Goal: Task Accomplishment & Management: Complete application form

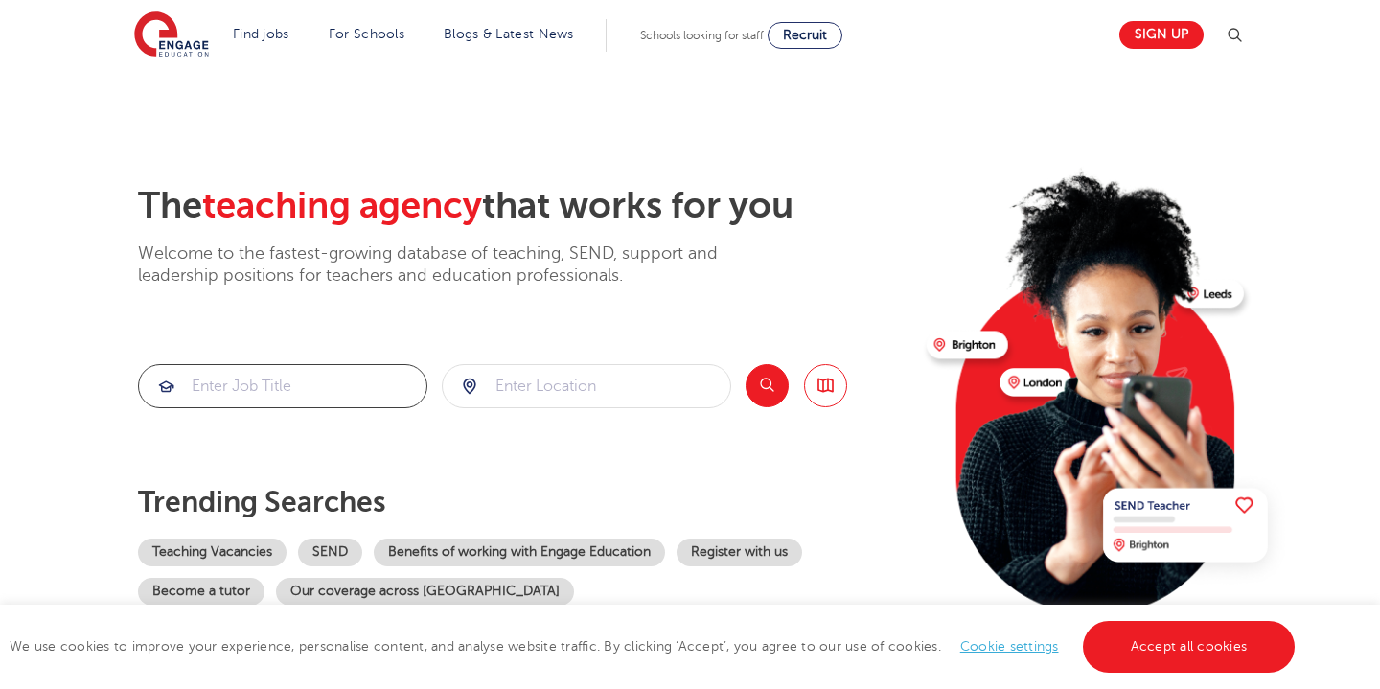
click at [349, 378] on input "search" at bounding box center [283, 386] width 288 height 42
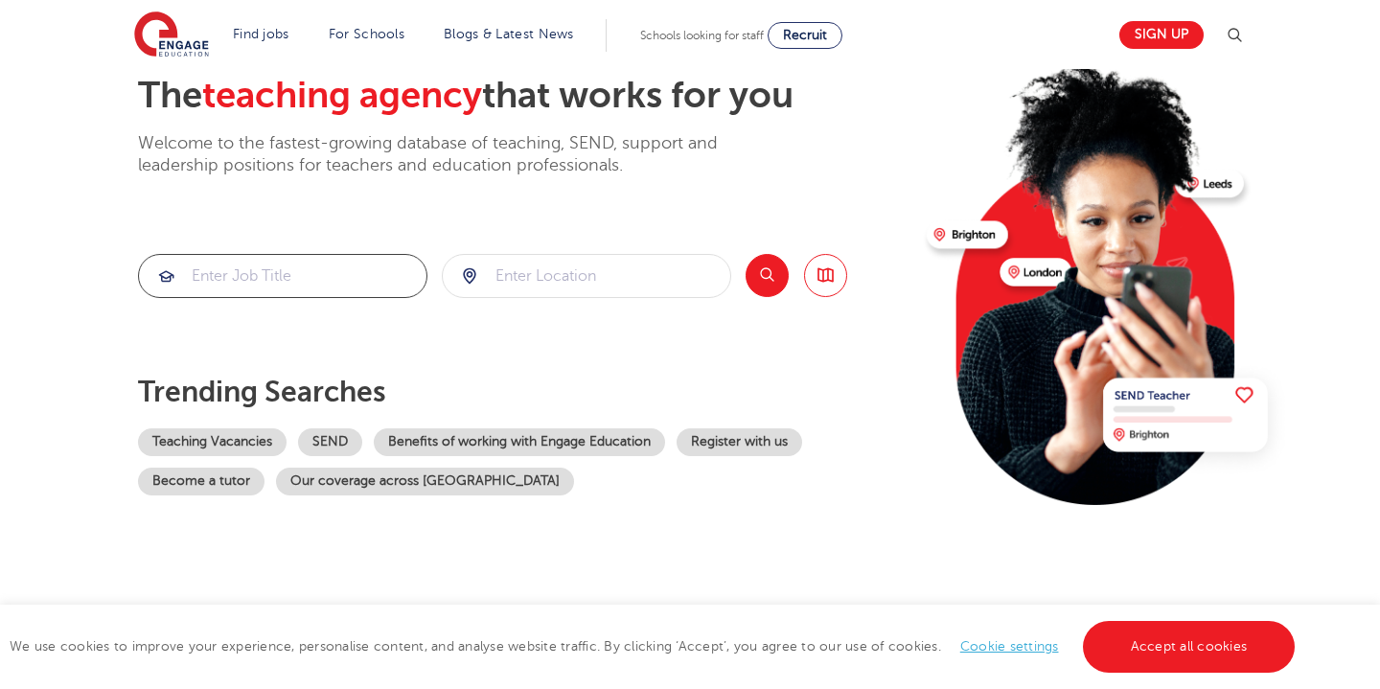
scroll to position [109, 0]
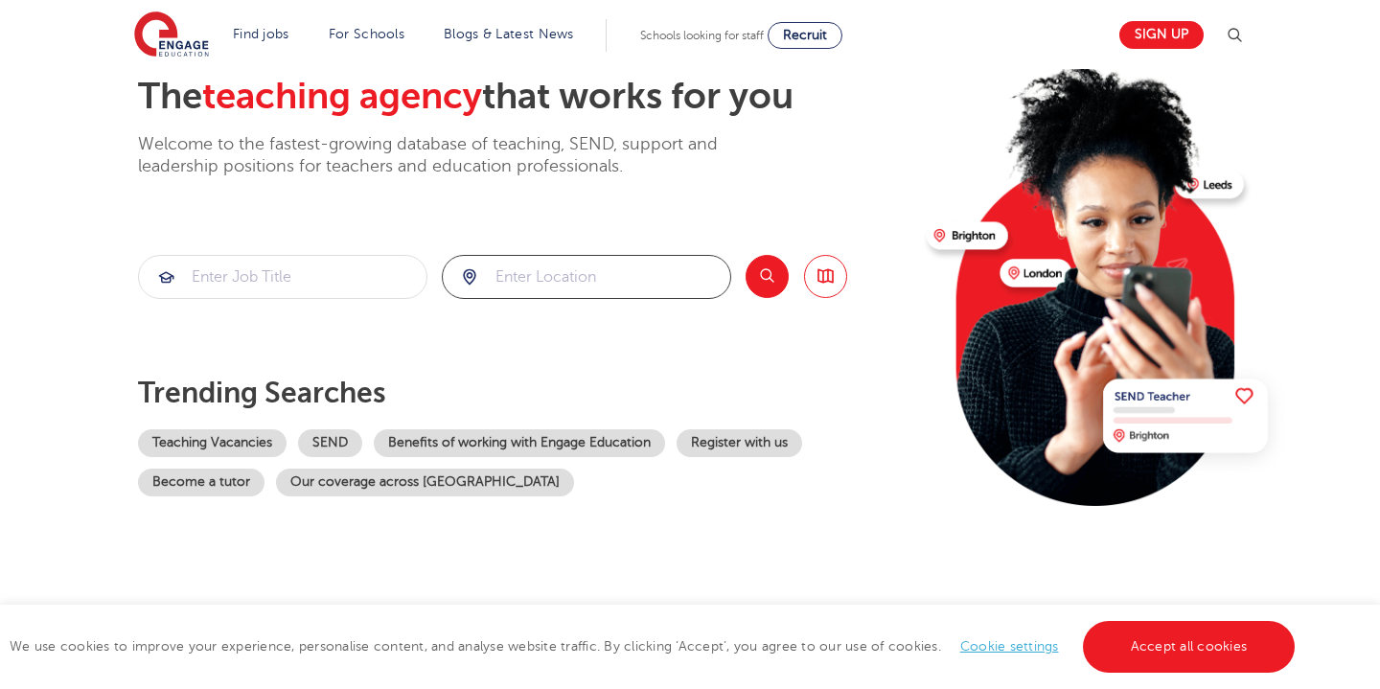
click at [582, 265] on input "search" at bounding box center [587, 277] width 288 height 42
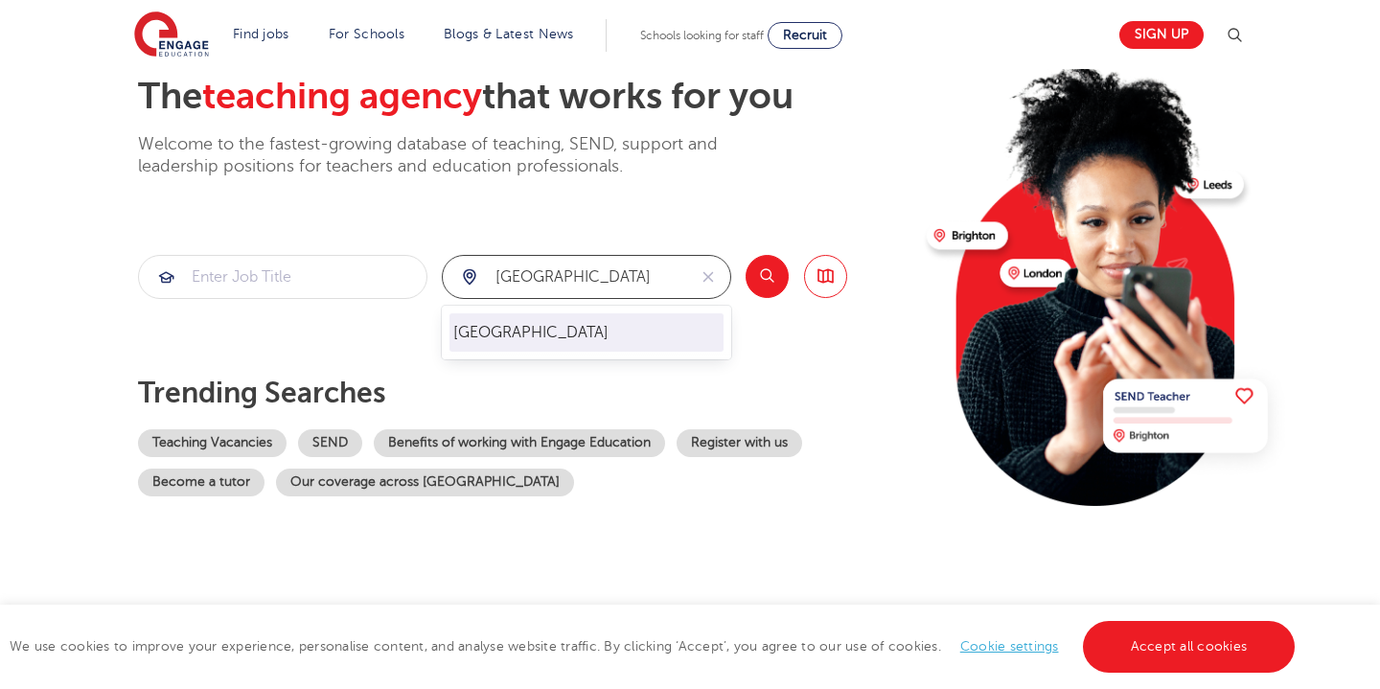
click at [563, 333] on li "London" at bounding box center [587, 332] width 274 height 38
type input "London"
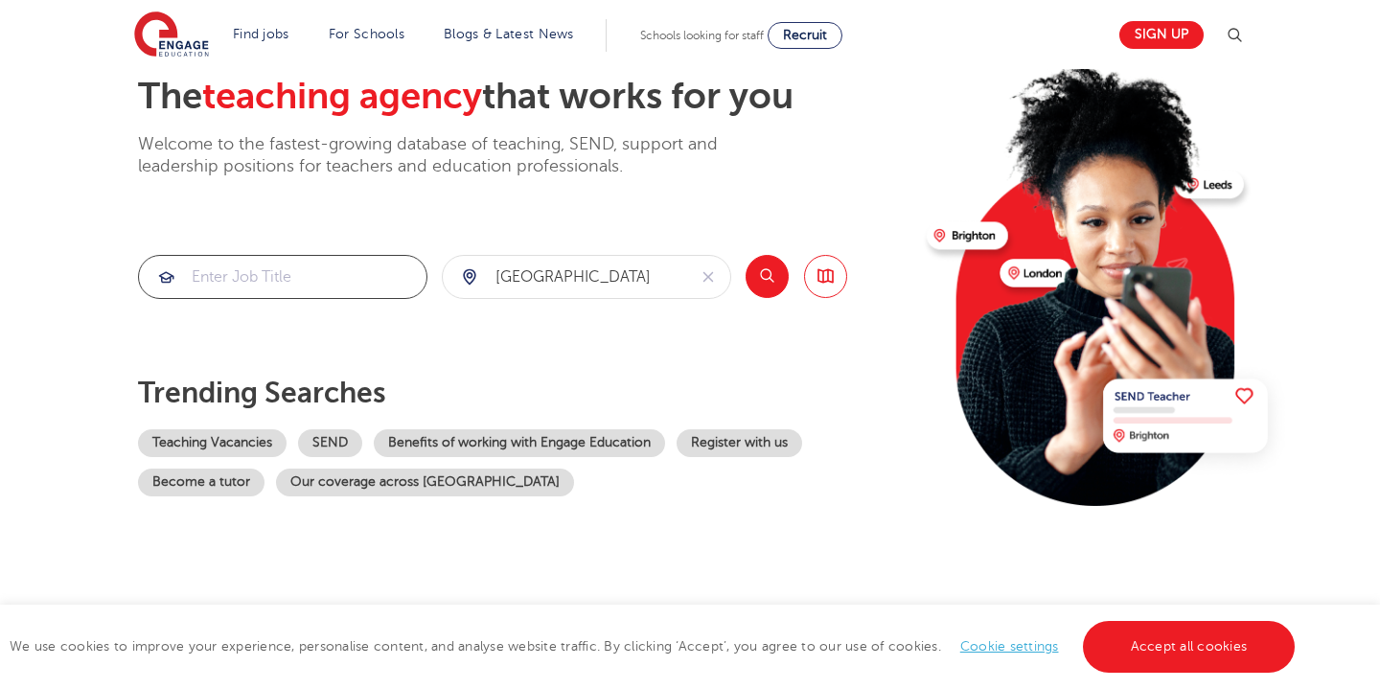
click at [368, 267] on input "search" at bounding box center [283, 277] width 288 height 42
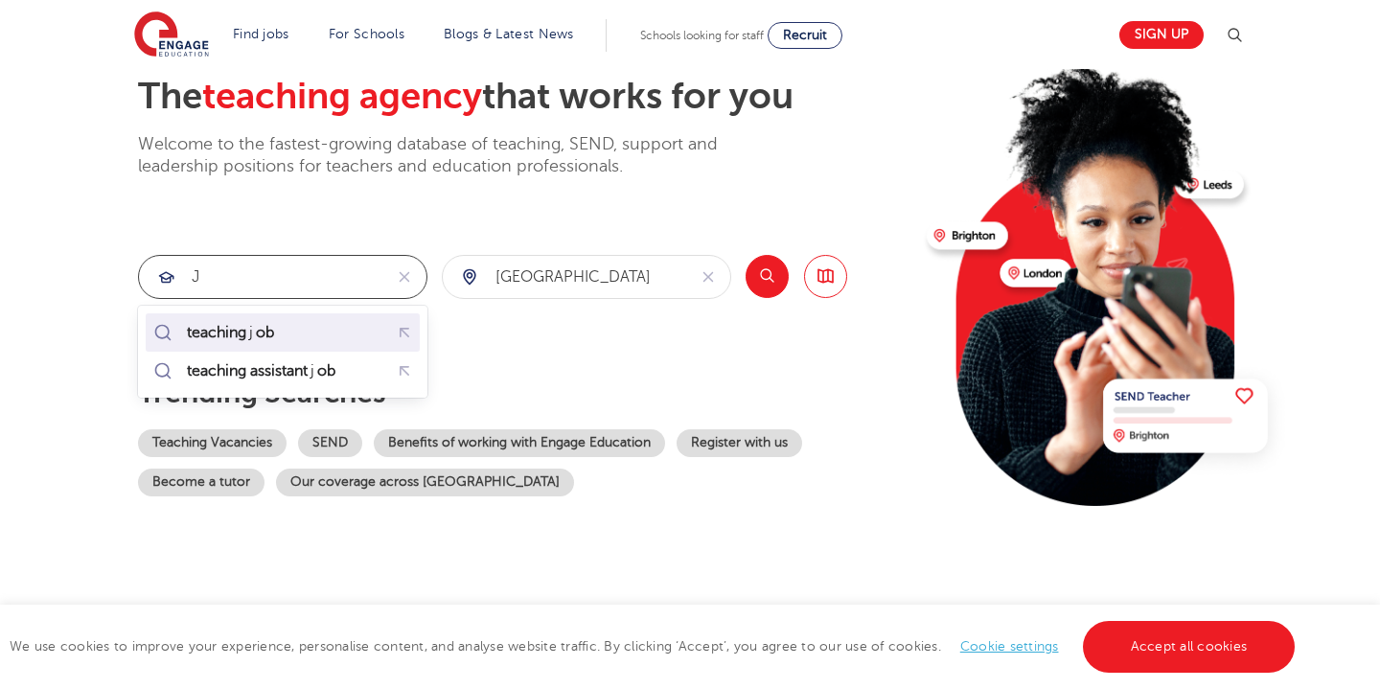
click at [332, 341] on div "teaching j ob" at bounding box center [283, 333] width 266 height 30
type input "teaching job"
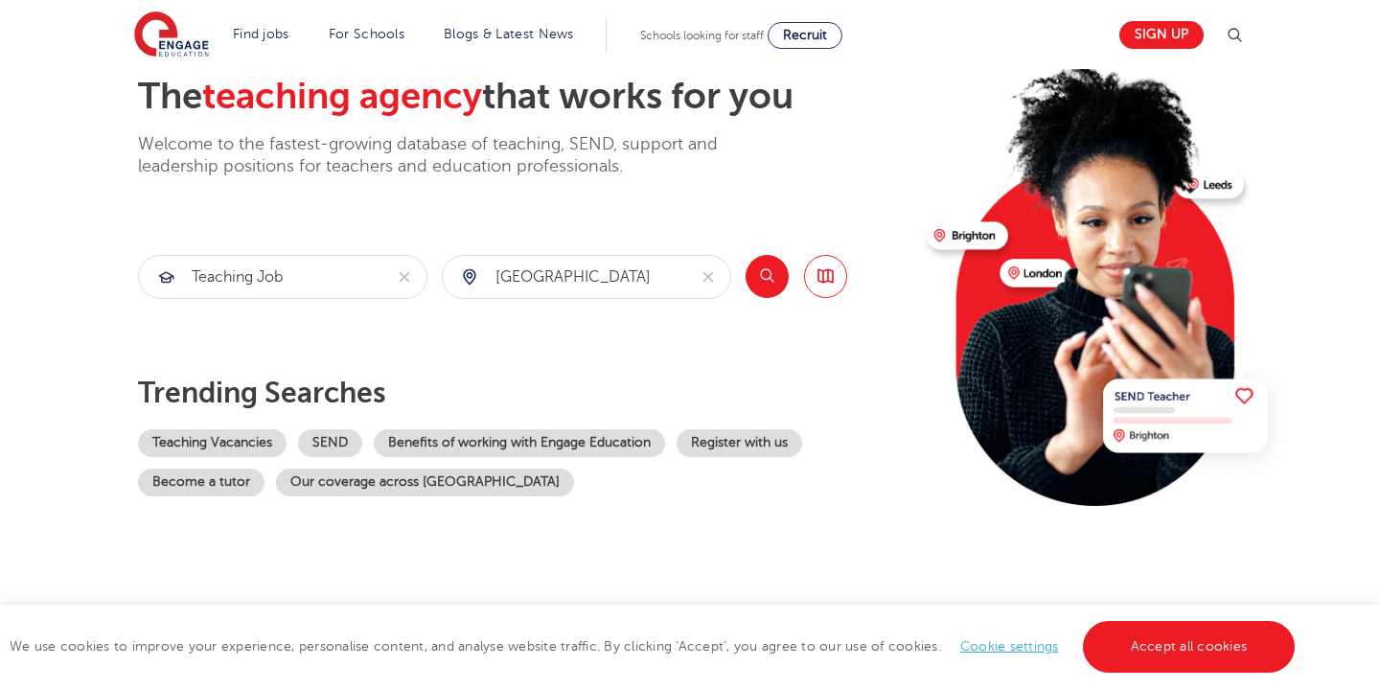
click at [772, 282] on button "Search" at bounding box center [767, 276] width 43 height 43
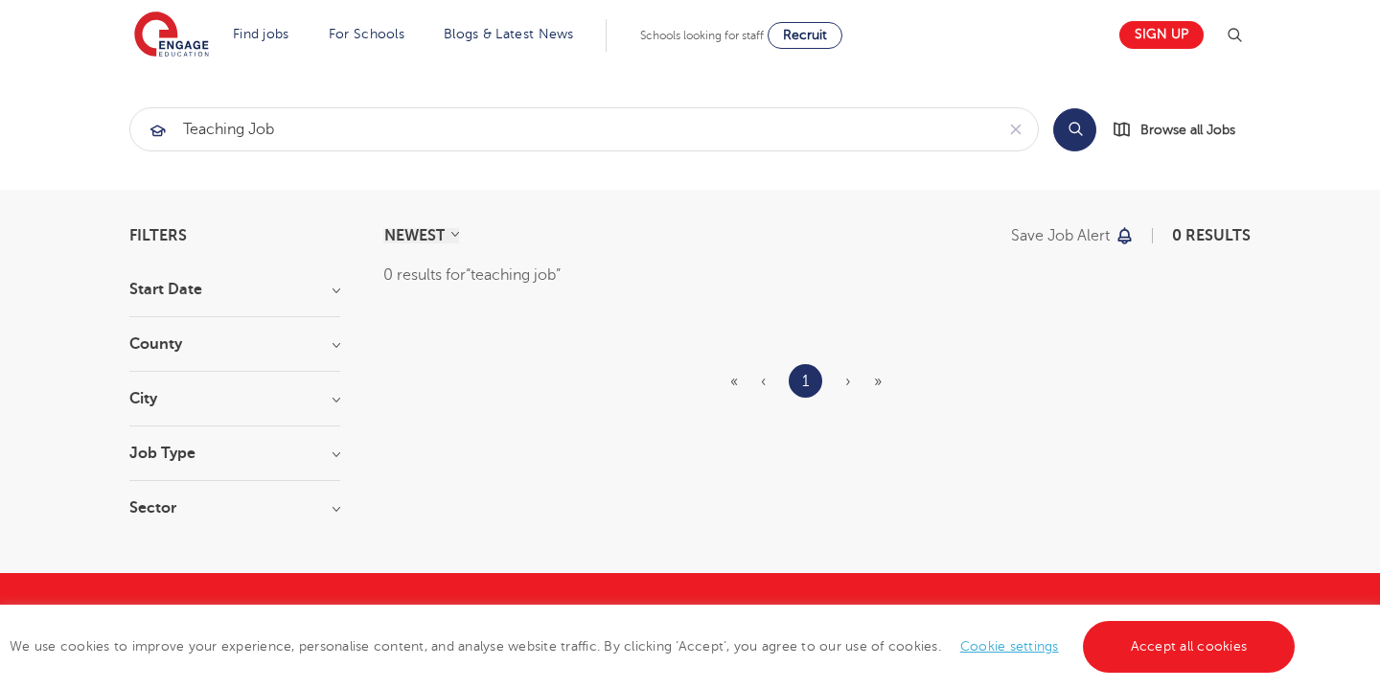
click at [339, 285] on h3 "Start Date" at bounding box center [234, 289] width 211 height 15
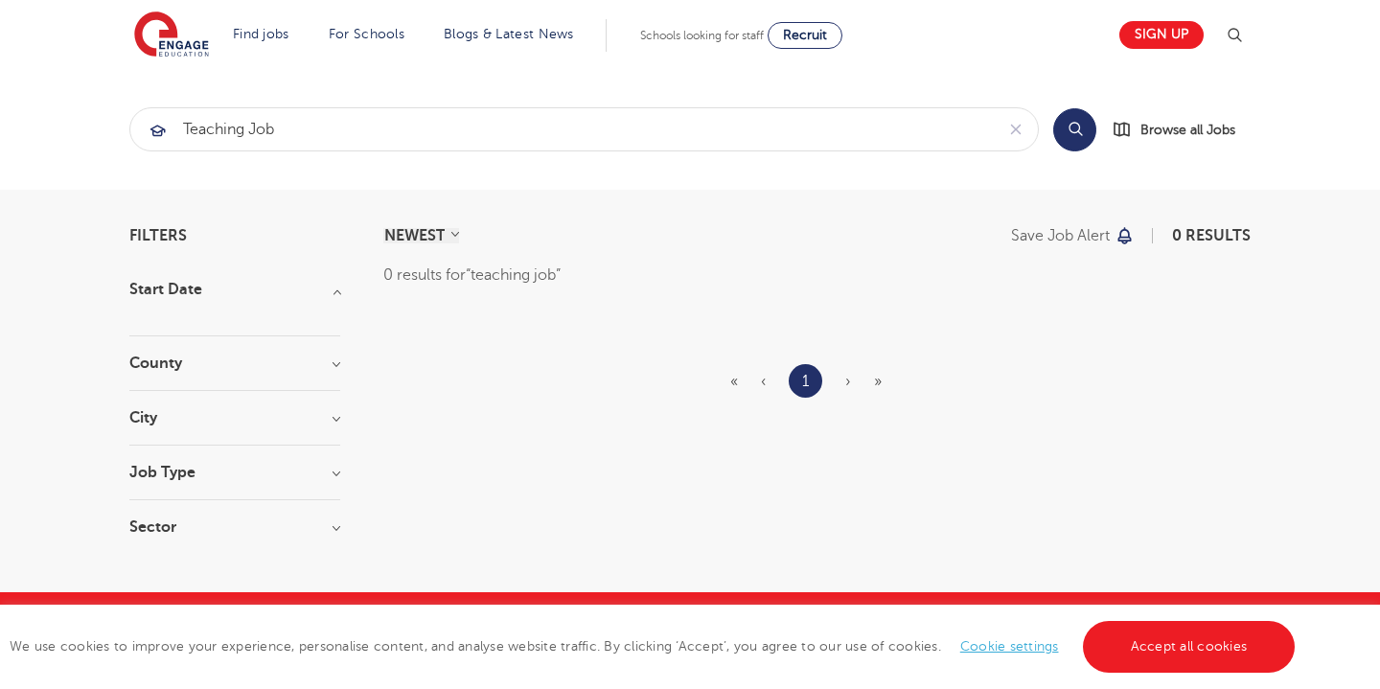
click at [339, 285] on h3 "Start Date" at bounding box center [234, 289] width 211 height 15
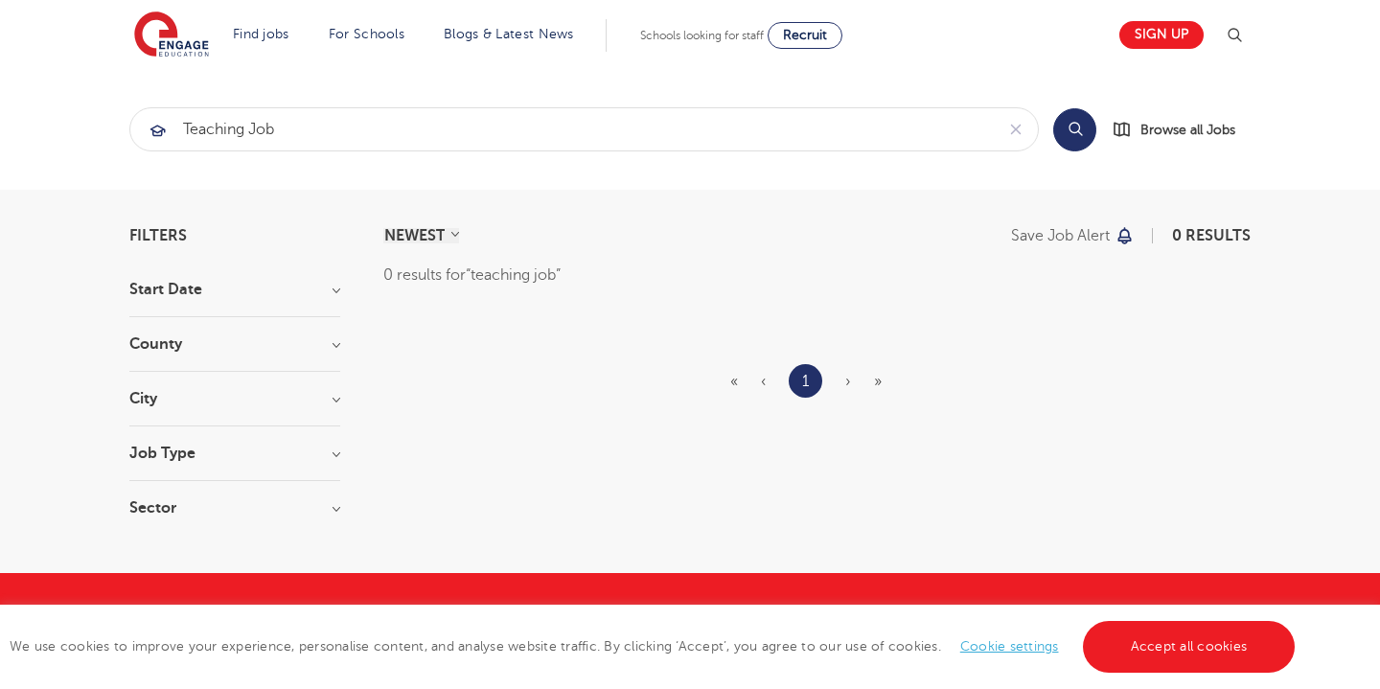
click at [330, 454] on h3 "Job Type" at bounding box center [234, 453] width 211 height 15
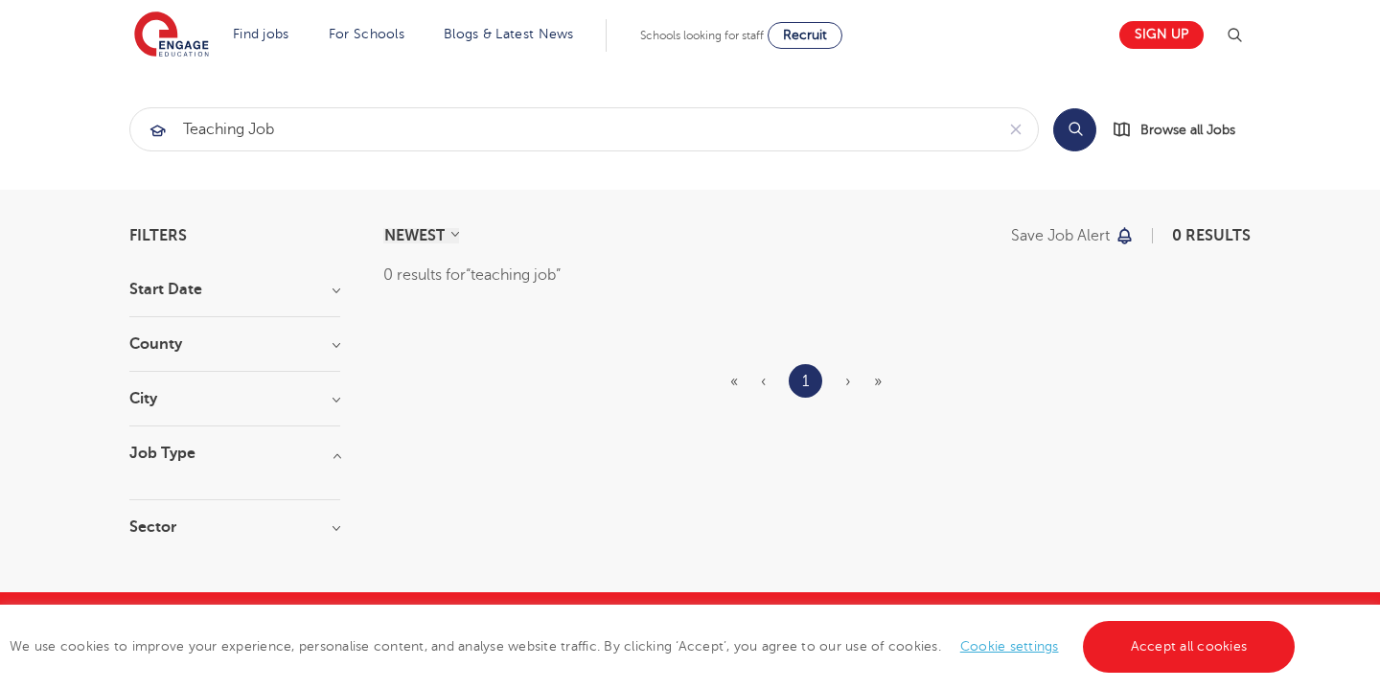
click at [330, 454] on h3 "Job Type" at bounding box center [234, 453] width 211 height 15
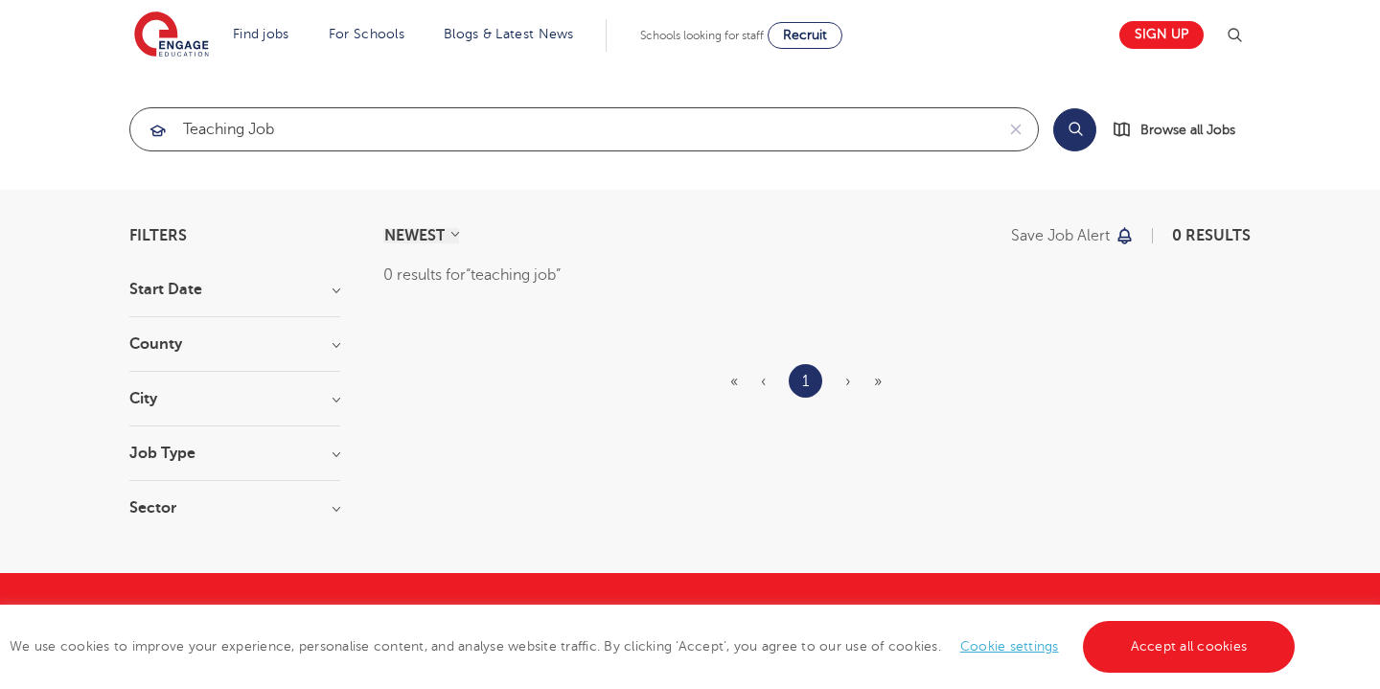
click at [405, 133] on input "teaching job" at bounding box center [562, 129] width 864 height 42
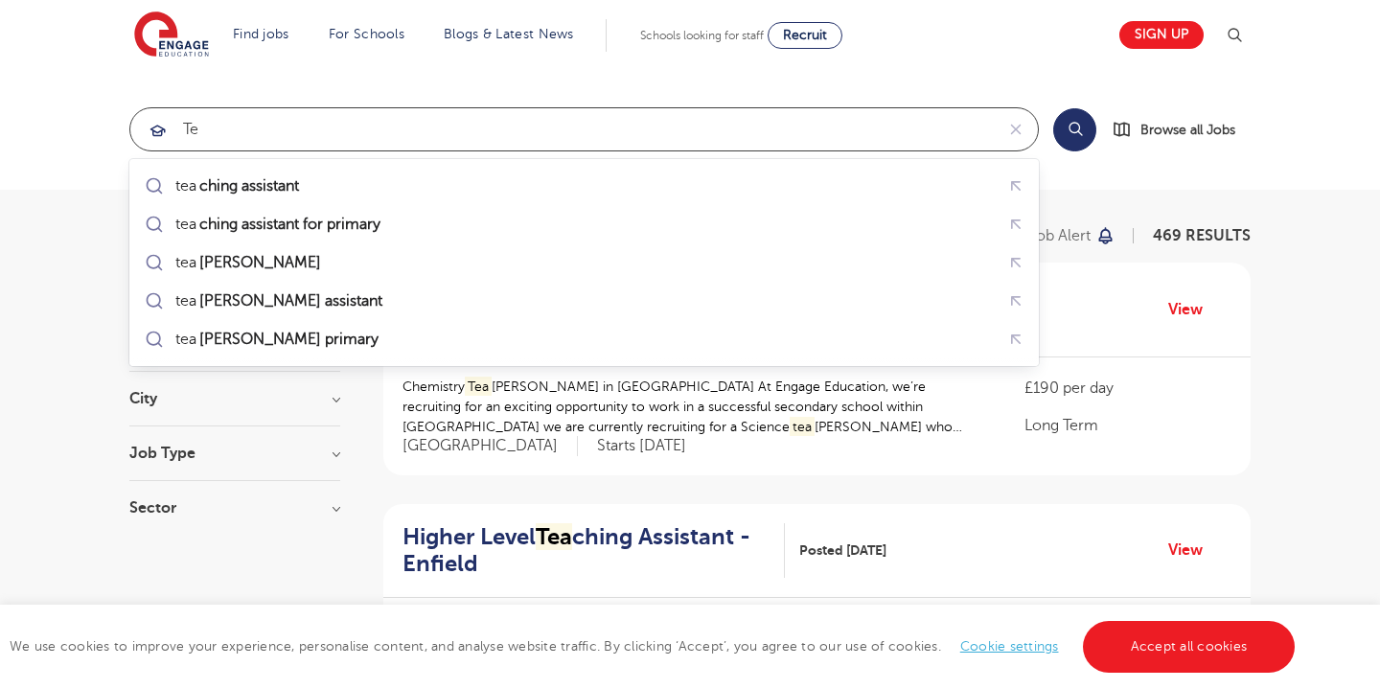
type input "t"
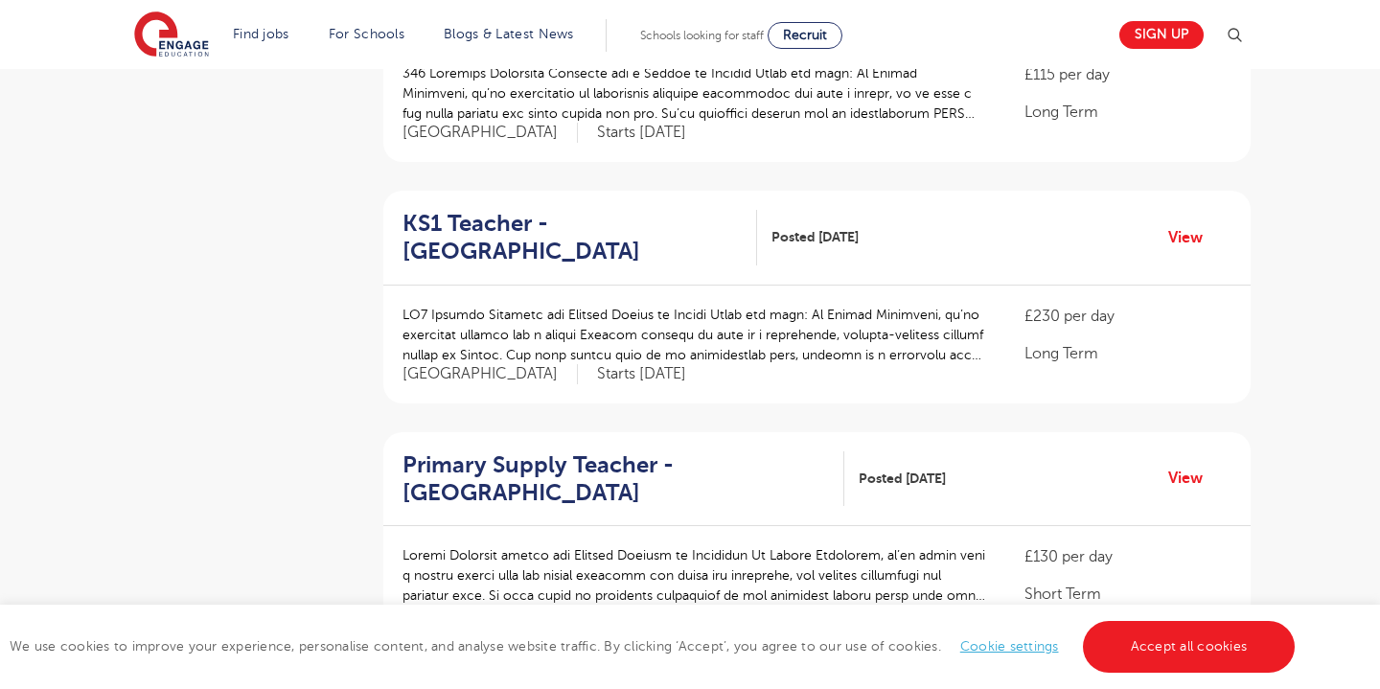
scroll to position [574, 0]
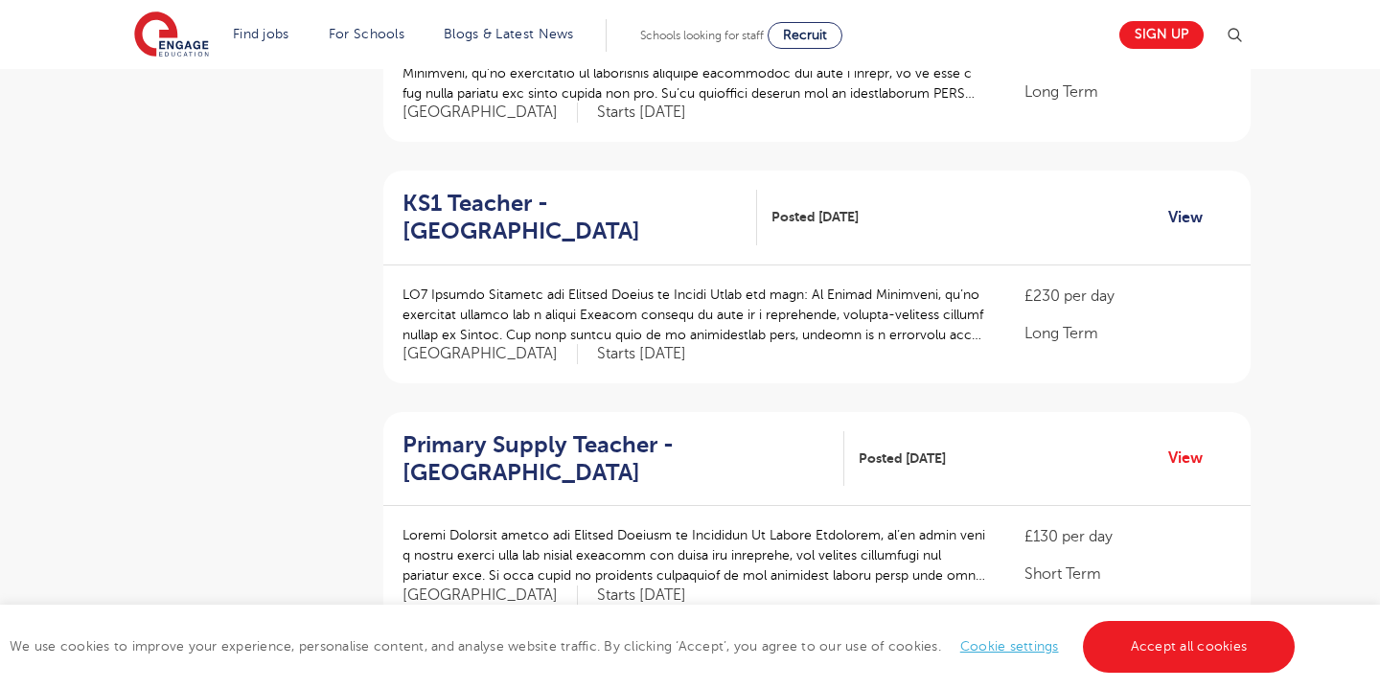
click at [1190, 205] on link "View" at bounding box center [1192, 217] width 49 height 25
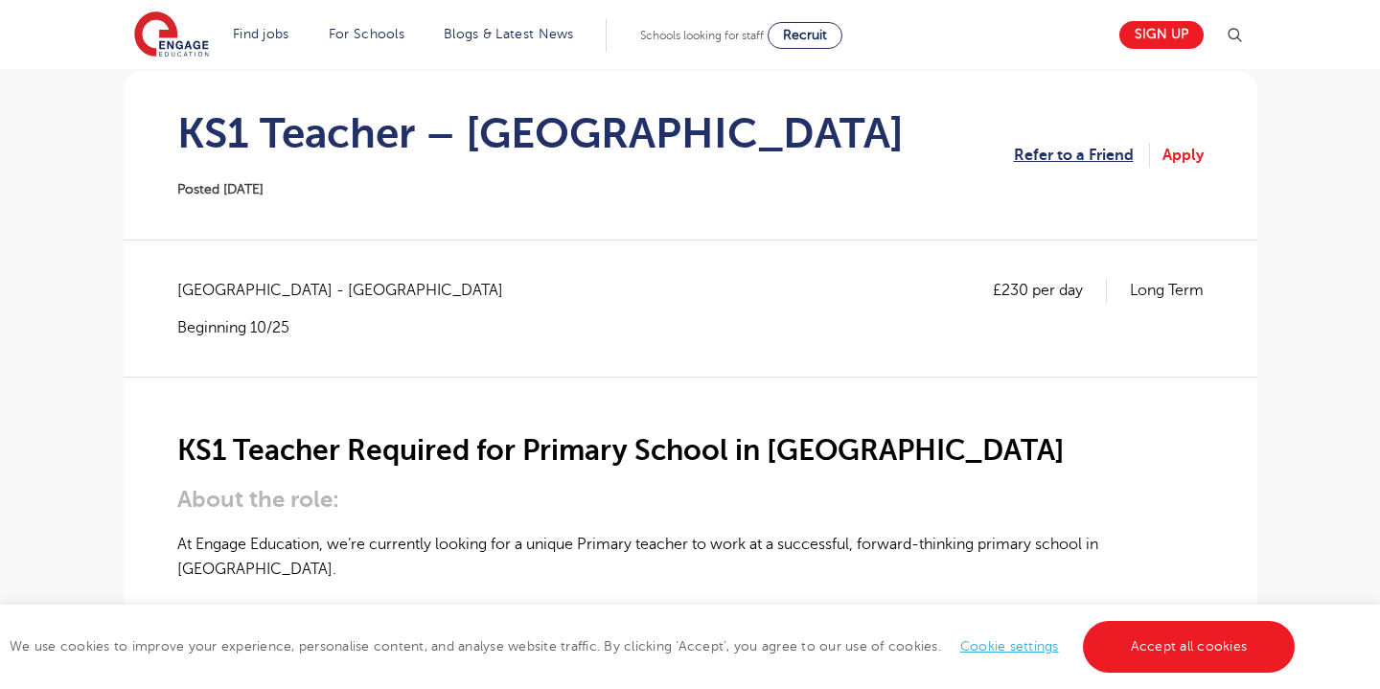
scroll to position [173, 0]
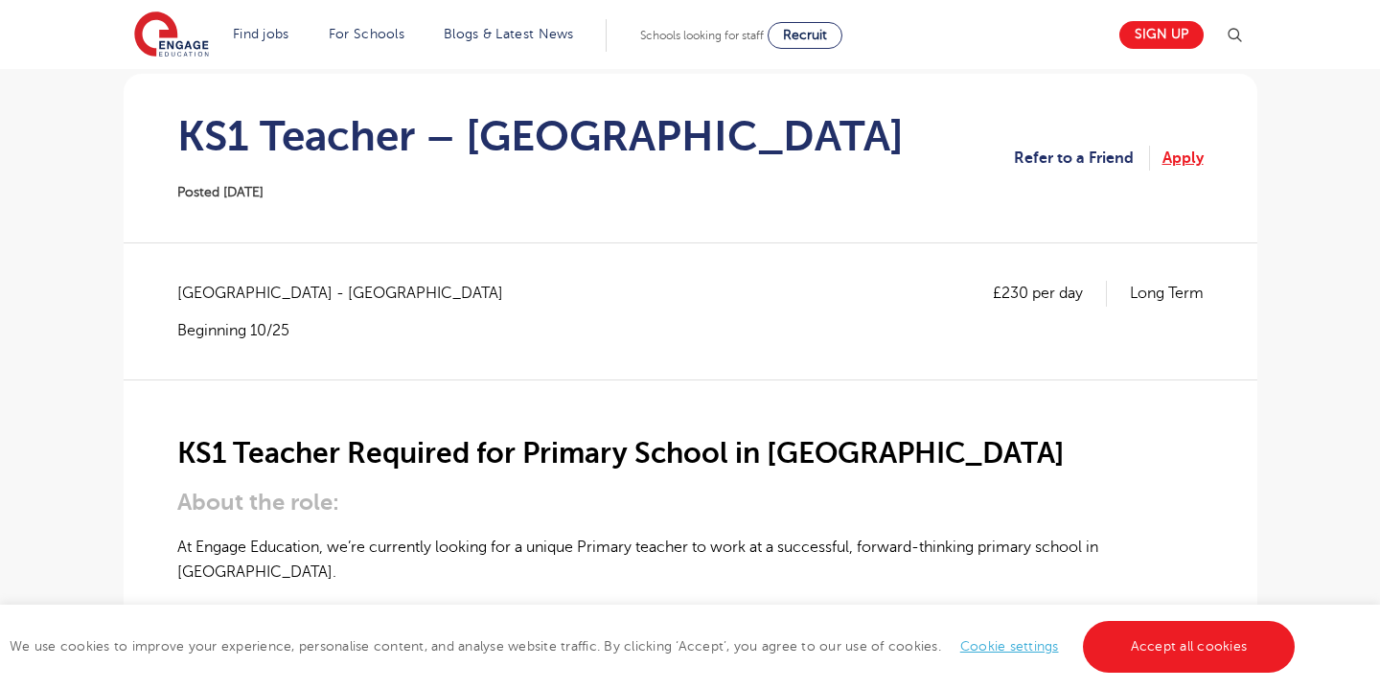
click at [1177, 161] on link "Apply" at bounding box center [1183, 158] width 41 height 25
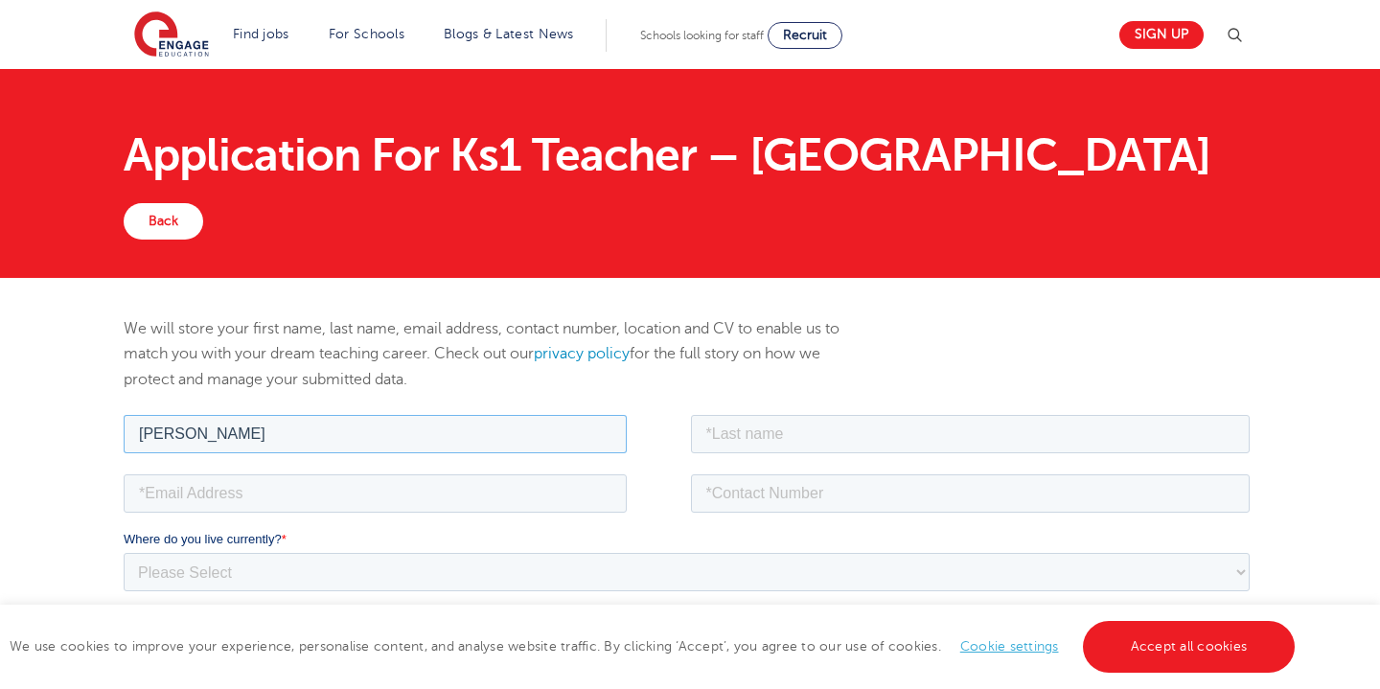
type input "rosemary"
type input "wygers"
type input "rose.wygers@gmail.com"
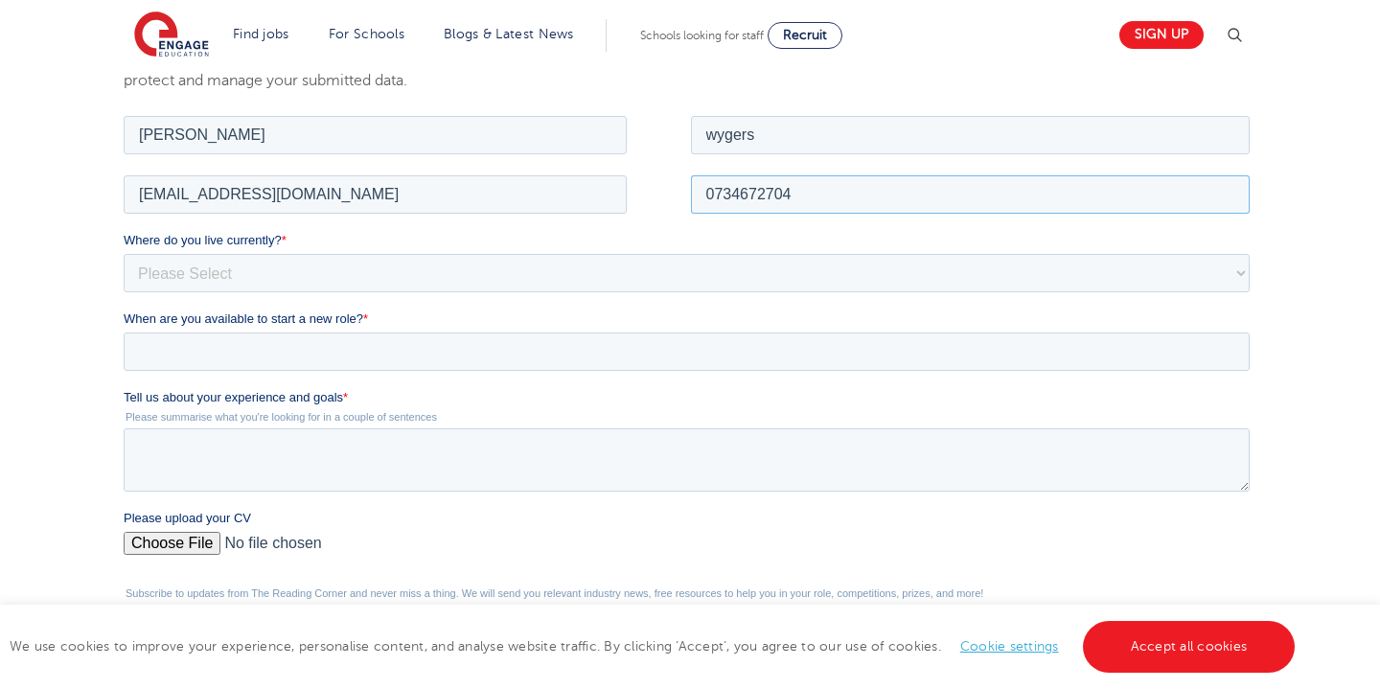
scroll to position [300, 0]
type input "0734672704"
select select "South Africa"
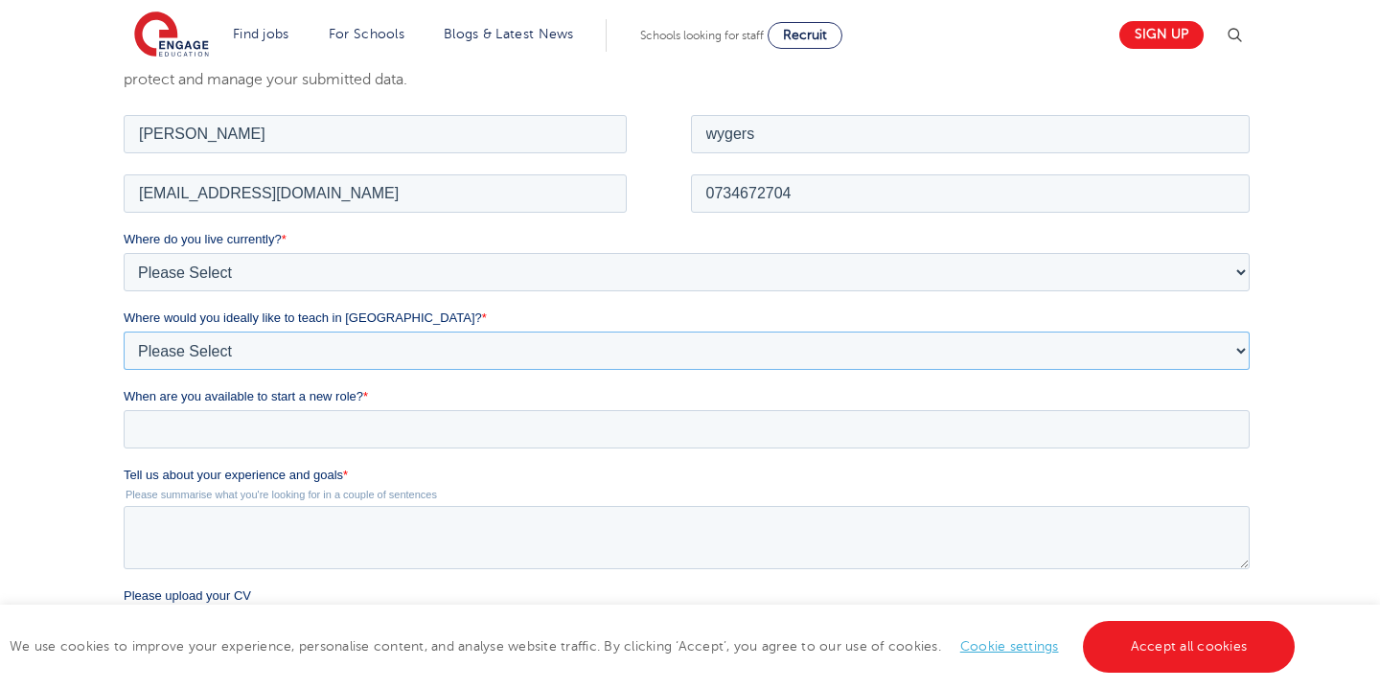
select select "Urban- London"
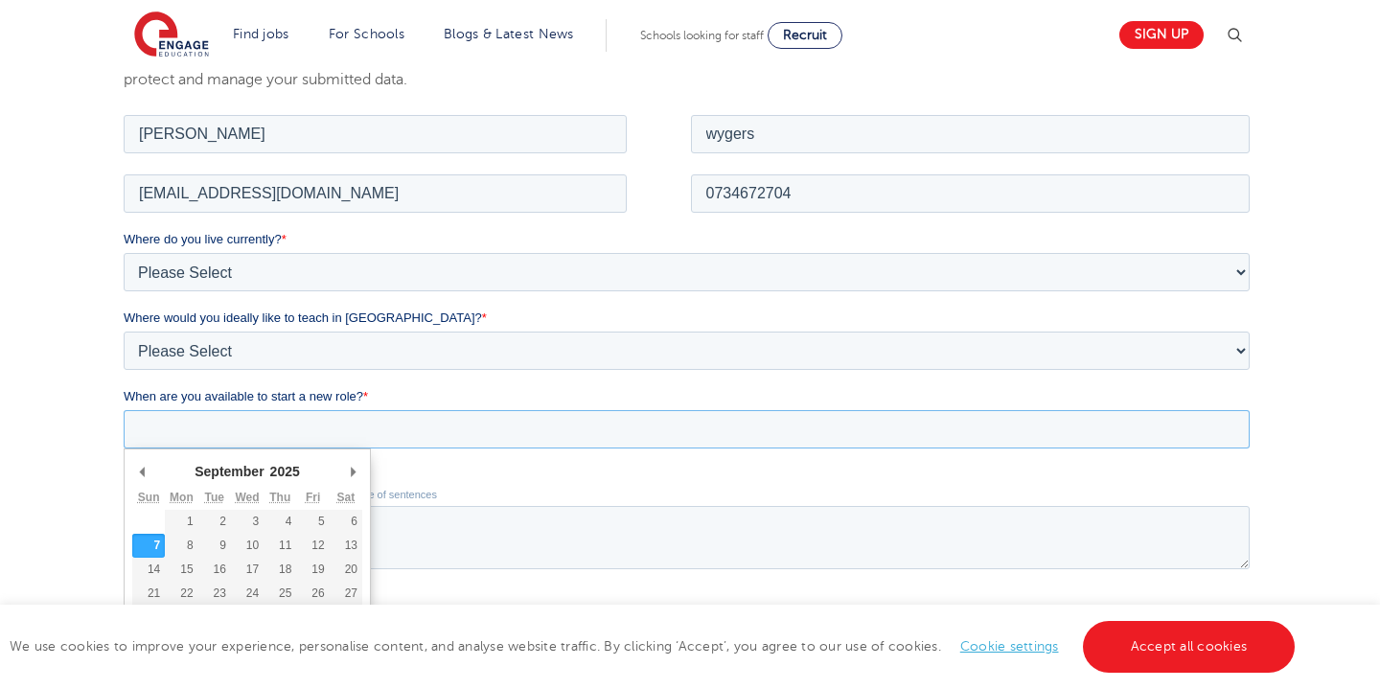
click at [566, 436] on input "When are you available to start a new role? *" at bounding box center [686, 428] width 1126 height 38
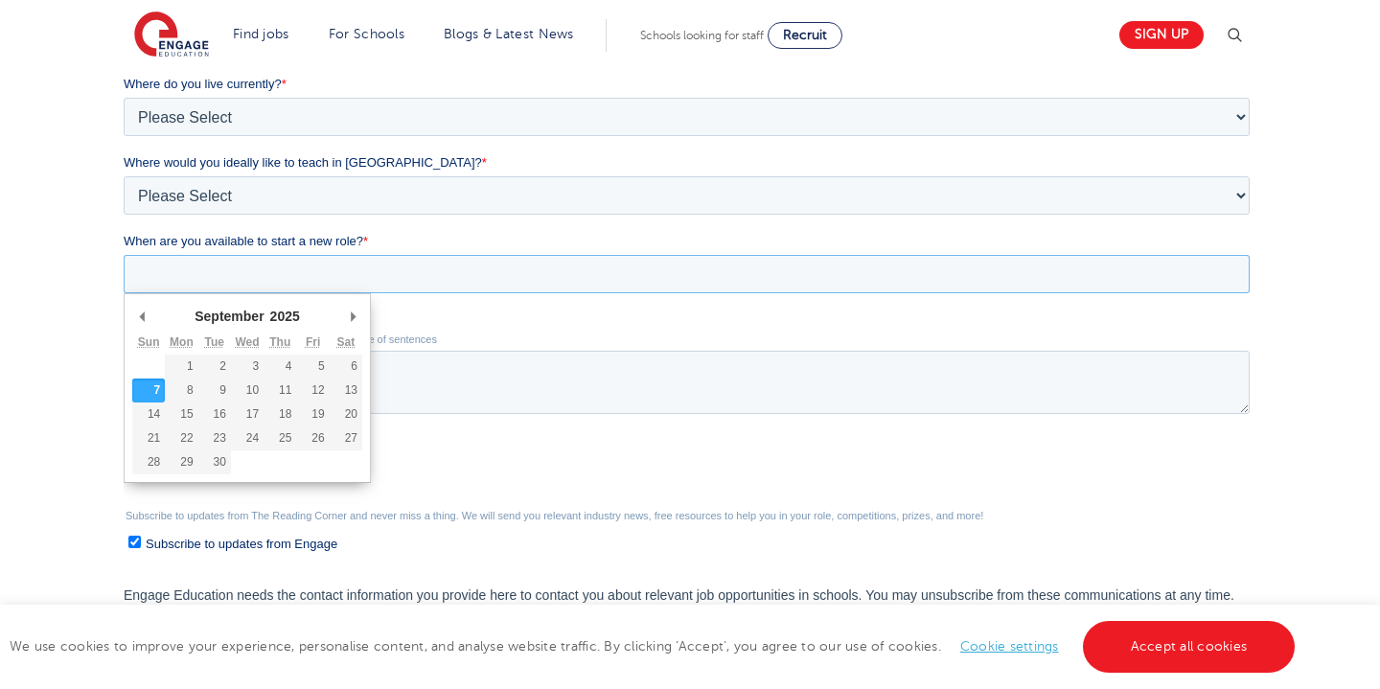
scroll to position [475, 0]
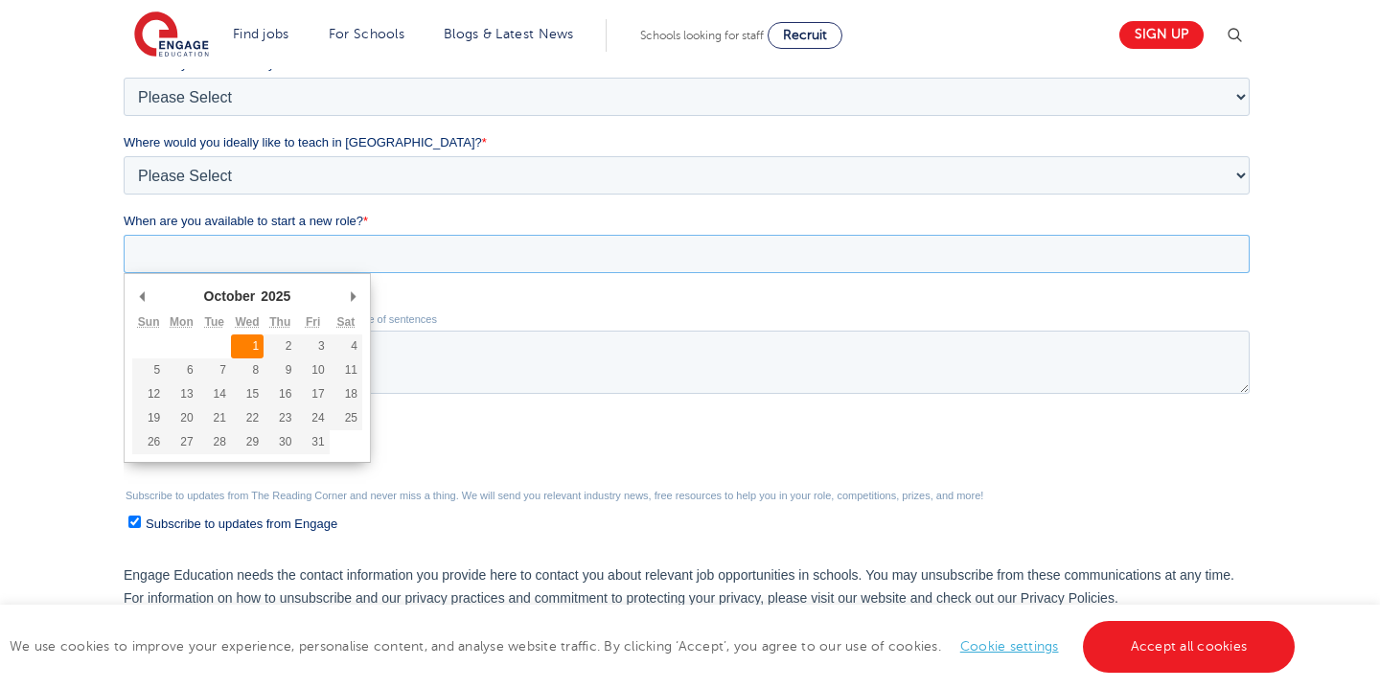
type div "2025-10-01"
type input "2025/10/01"
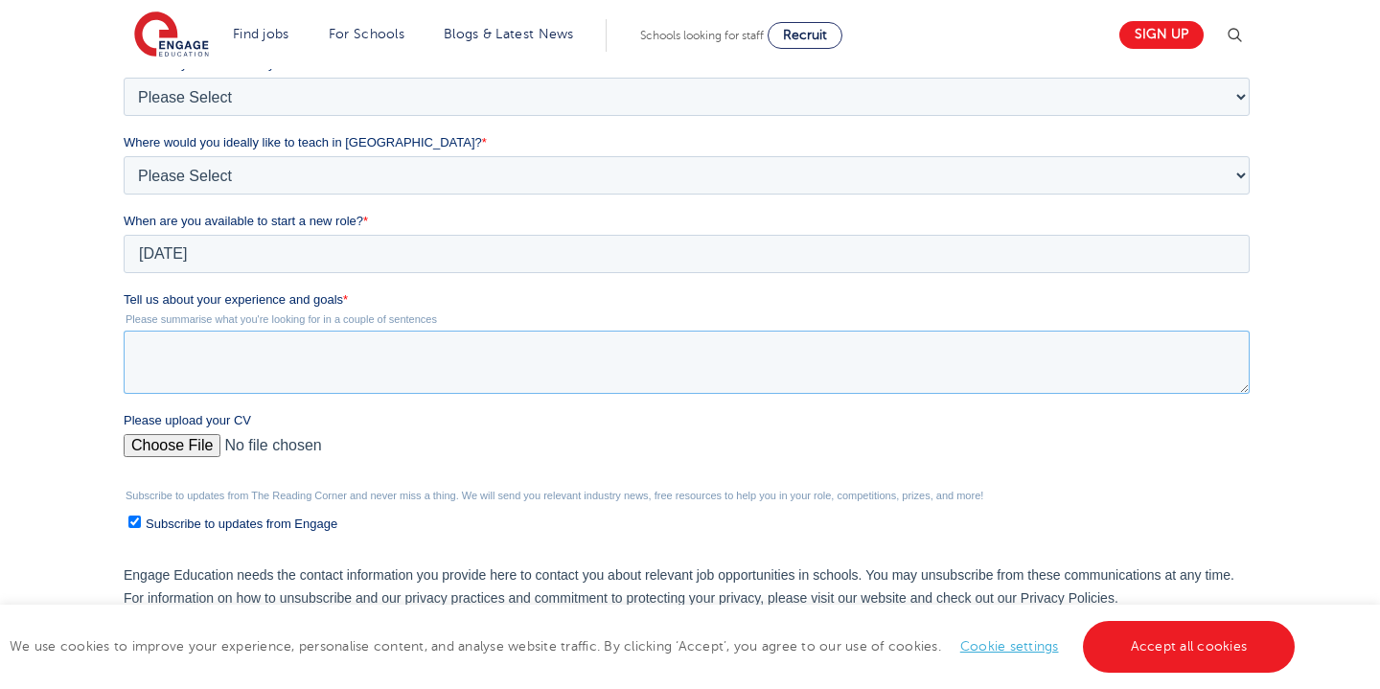
click at [248, 349] on textarea "Tell us about your experience and goals *" at bounding box center [686, 362] width 1126 height 63
click at [411, 353] on textarea "I have struggled to get a full time teacheing role" at bounding box center [686, 362] width 1126 height 63
click at [503, 359] on textarea "I have struggled to get a full time teaching role" at bounding box center [686, 362] width 1126 height 63
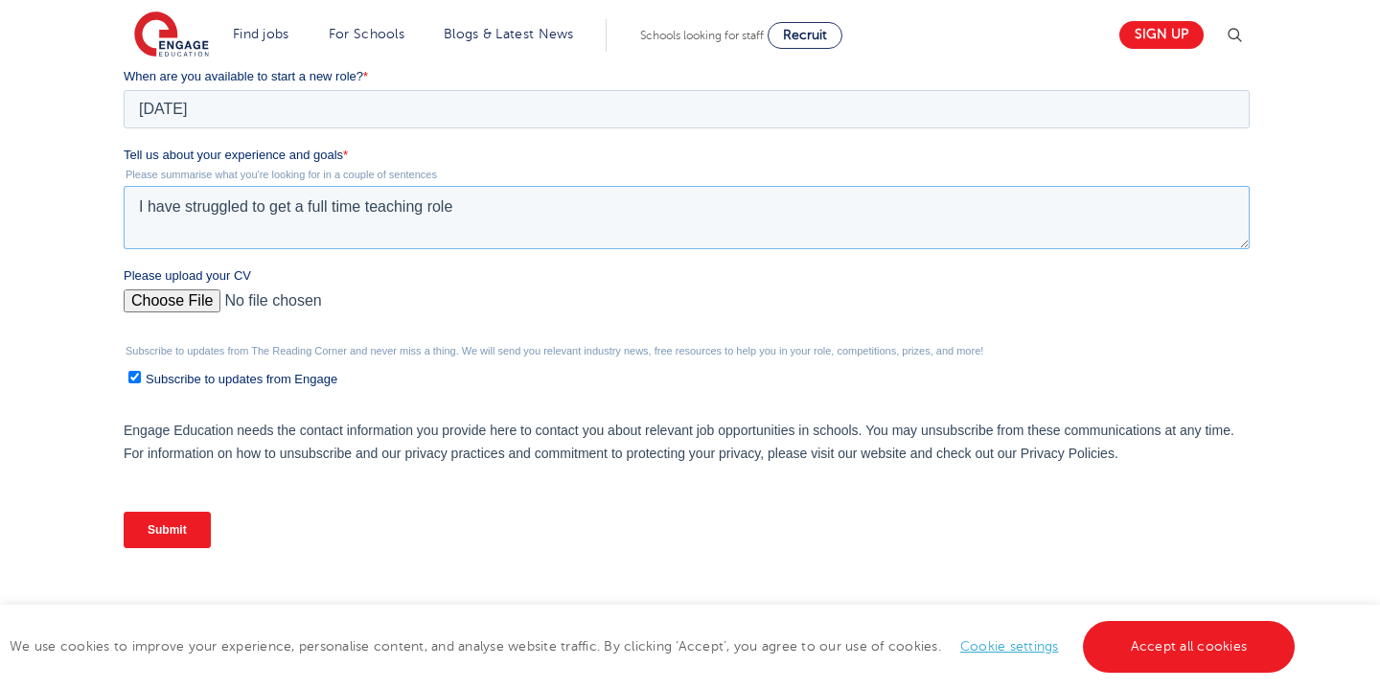
scroll to position [620, 0]
type textarea "I have struggled to get a full time teaching role in South Africa and am wantin…"
click at [181, 294] on input "Please upload your CV" at bounding box center [686, 308] width 1126 height 38
type input "C:\fakepath\ROSEMARY WYGERS 25 AUGUST 2025.pdf"
click at [178, 532] on input "Submit" at bounding box center [166, 530] width 87 height 36
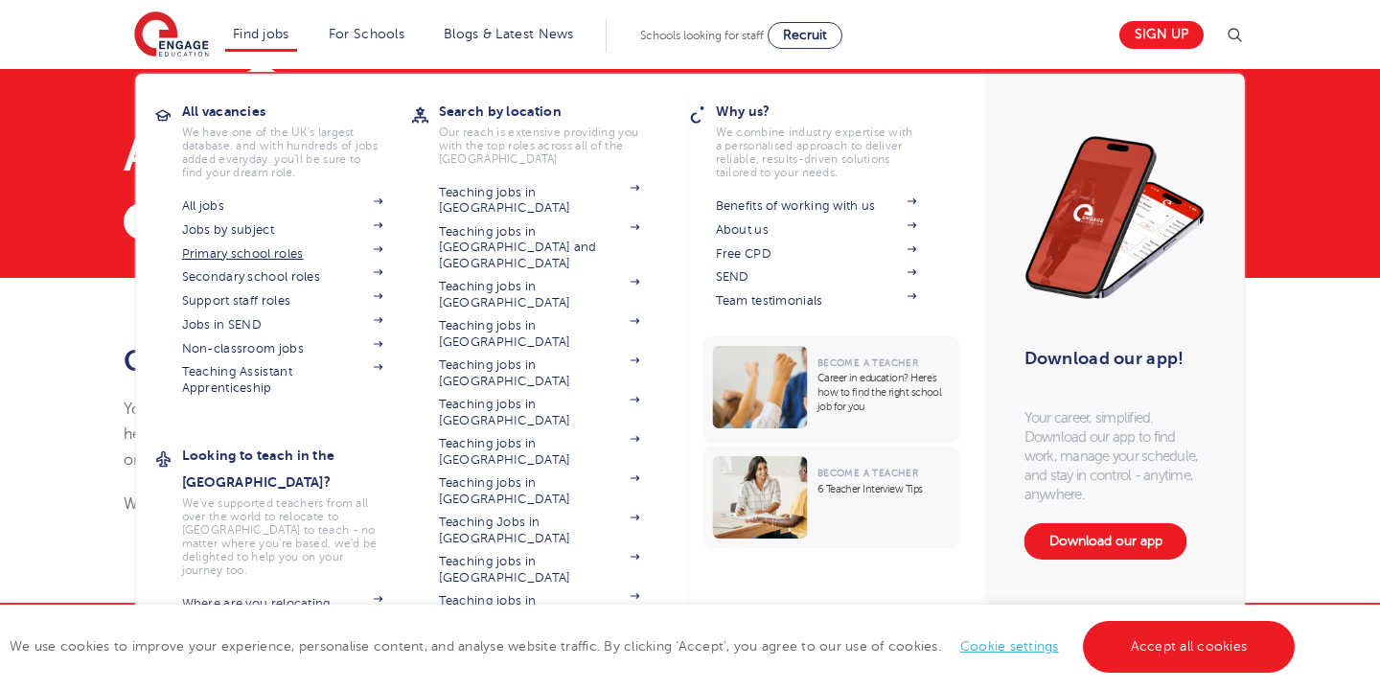
click at [213, 251] on link "Primary school roles" at bounding box center [282, 253] width 201 height 15
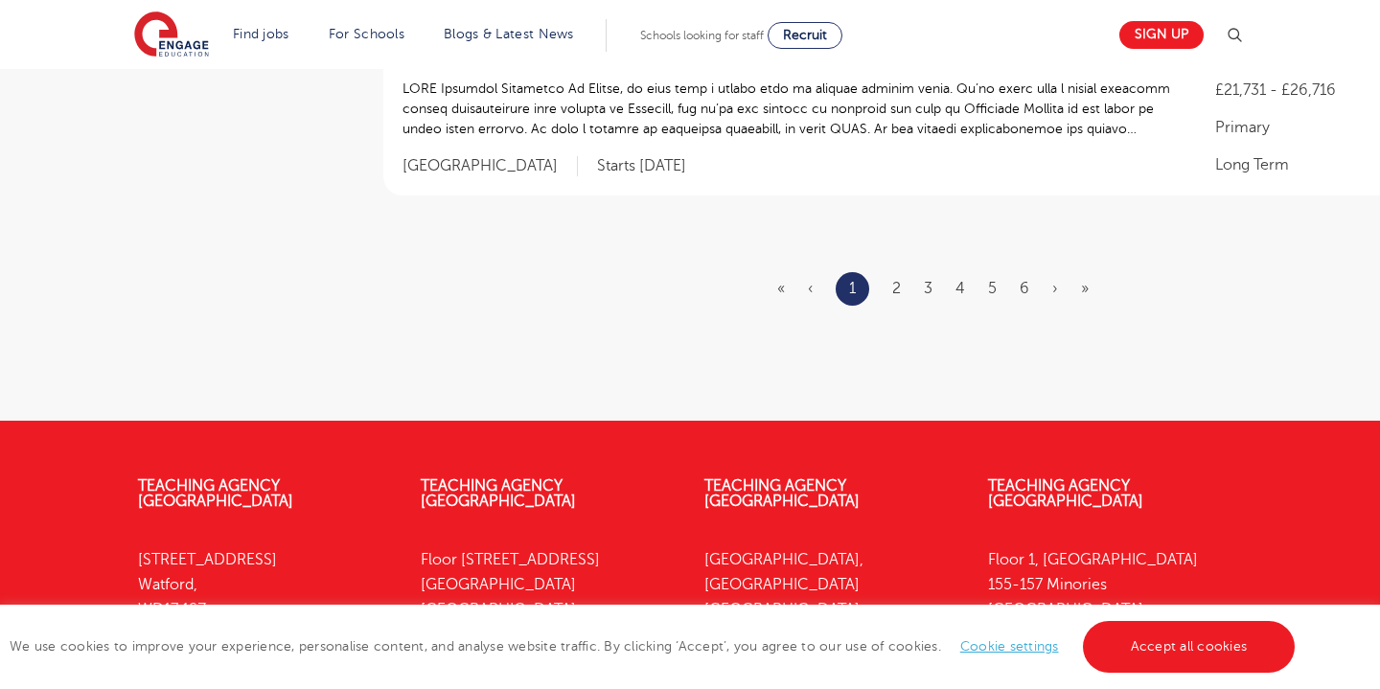
scroll to position [2525, 0]
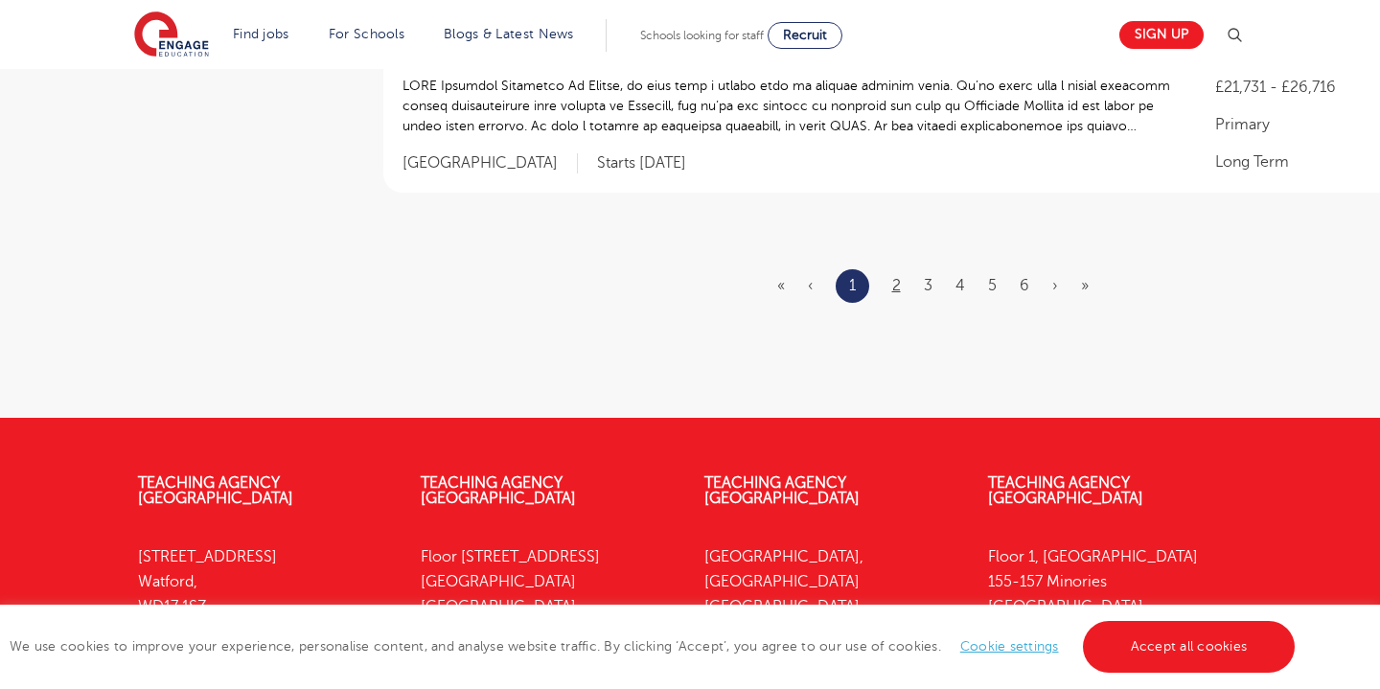
click at [896, 277] on link "2" at bounding box center [896, 285] width 9 height 17
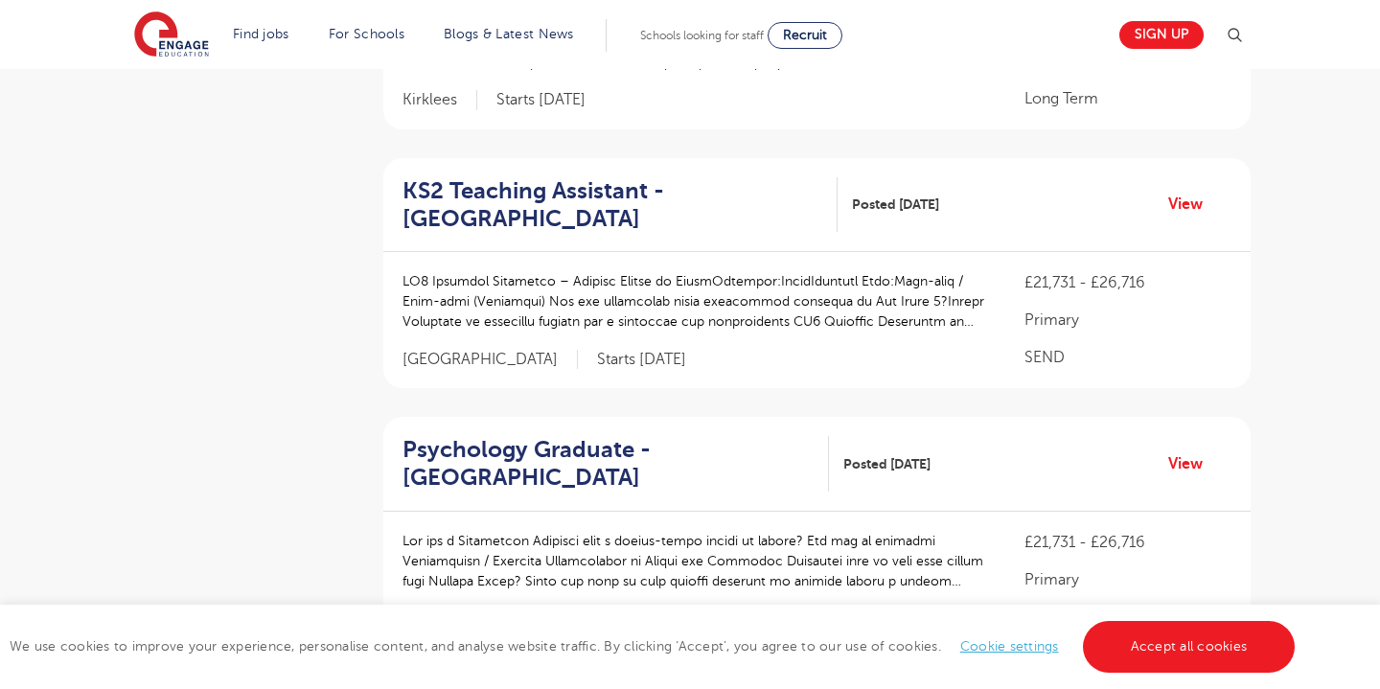
scroll to position [878, 0]
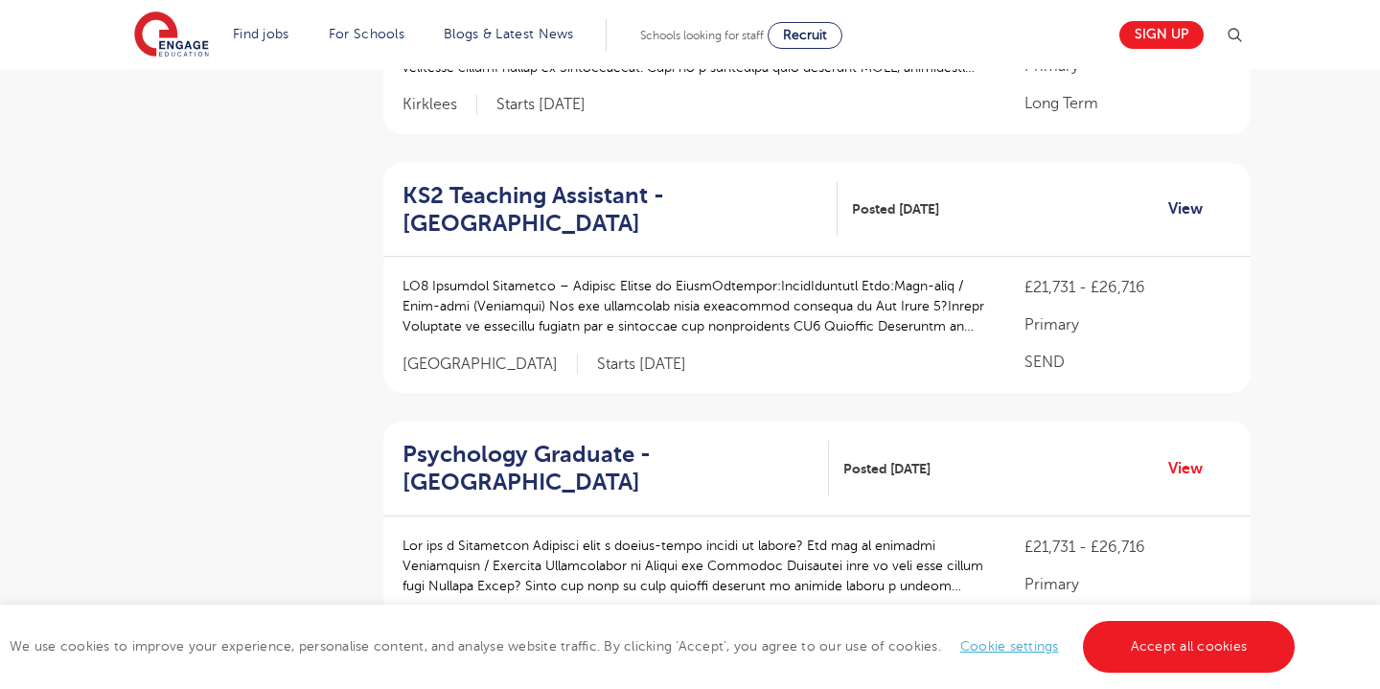
click at [1181, 204] on link "View" at bounding box center [1192, 208] width 49 height 25
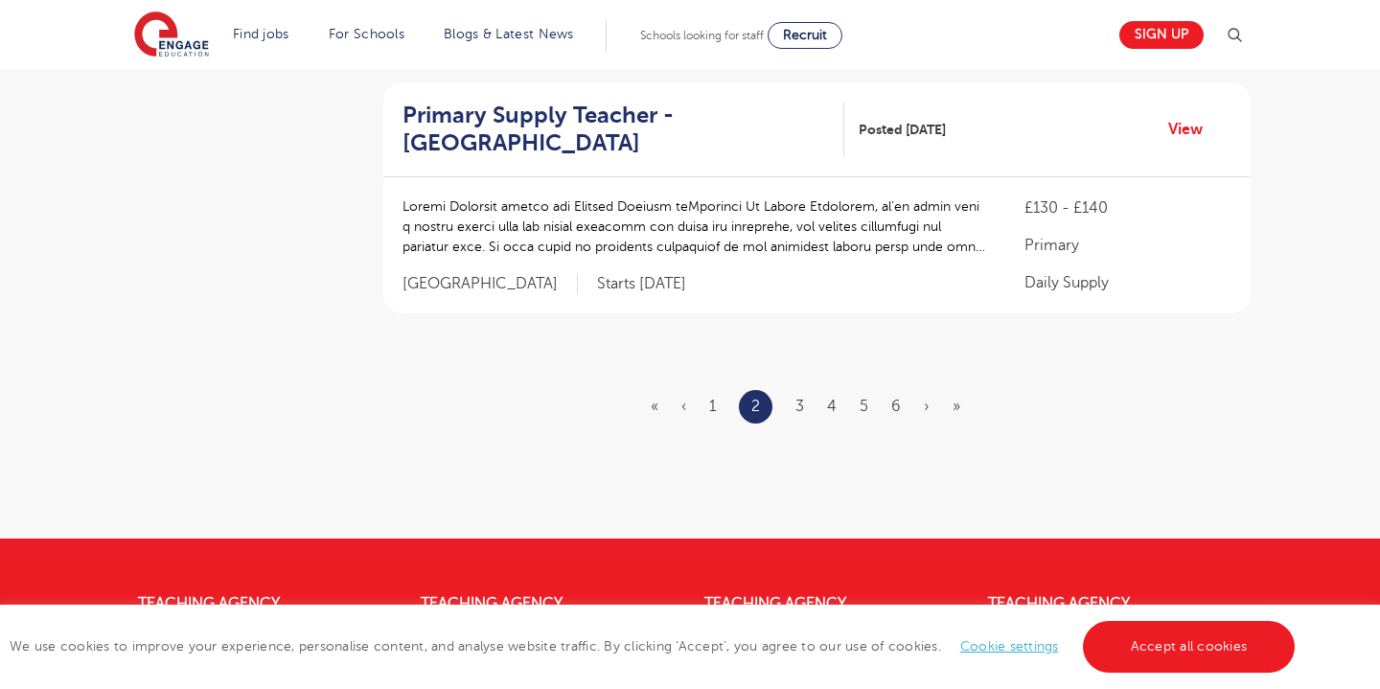
scroll to position [2520, 0]
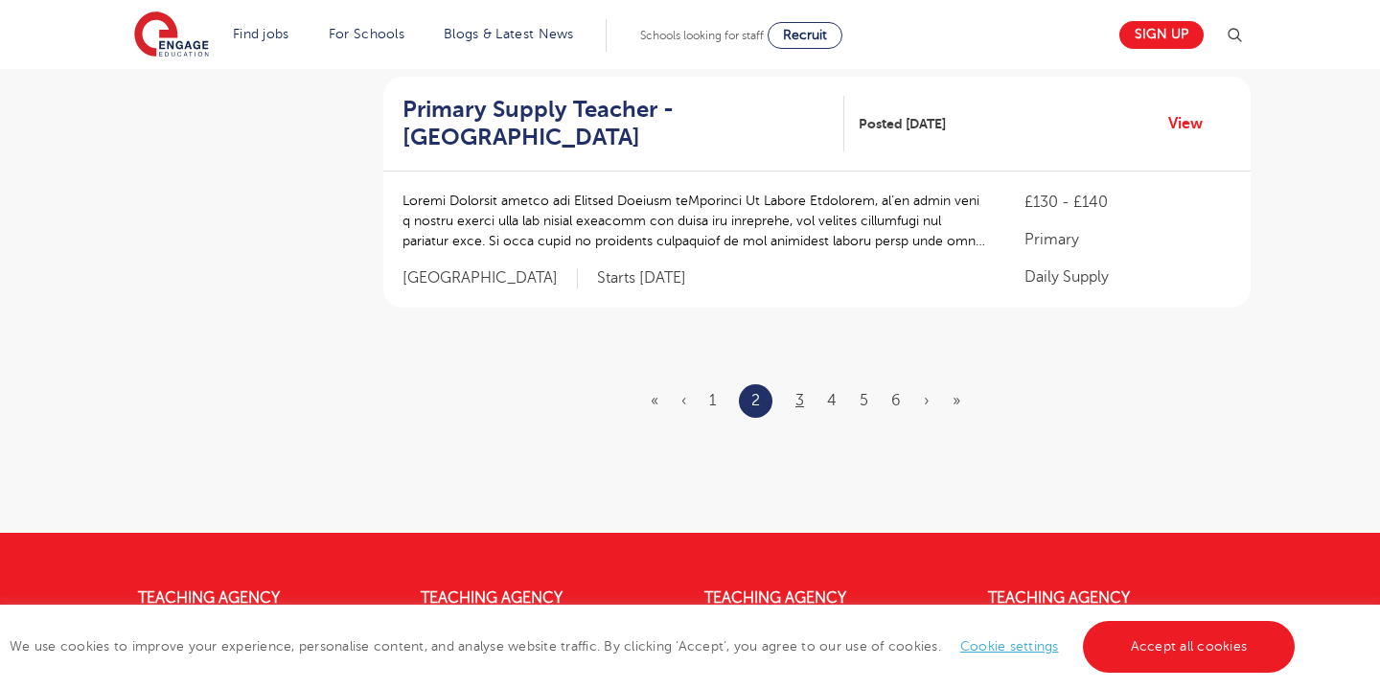
click at [799, 392] on link "3" at bounding box center [800, 400] width 9 height 17
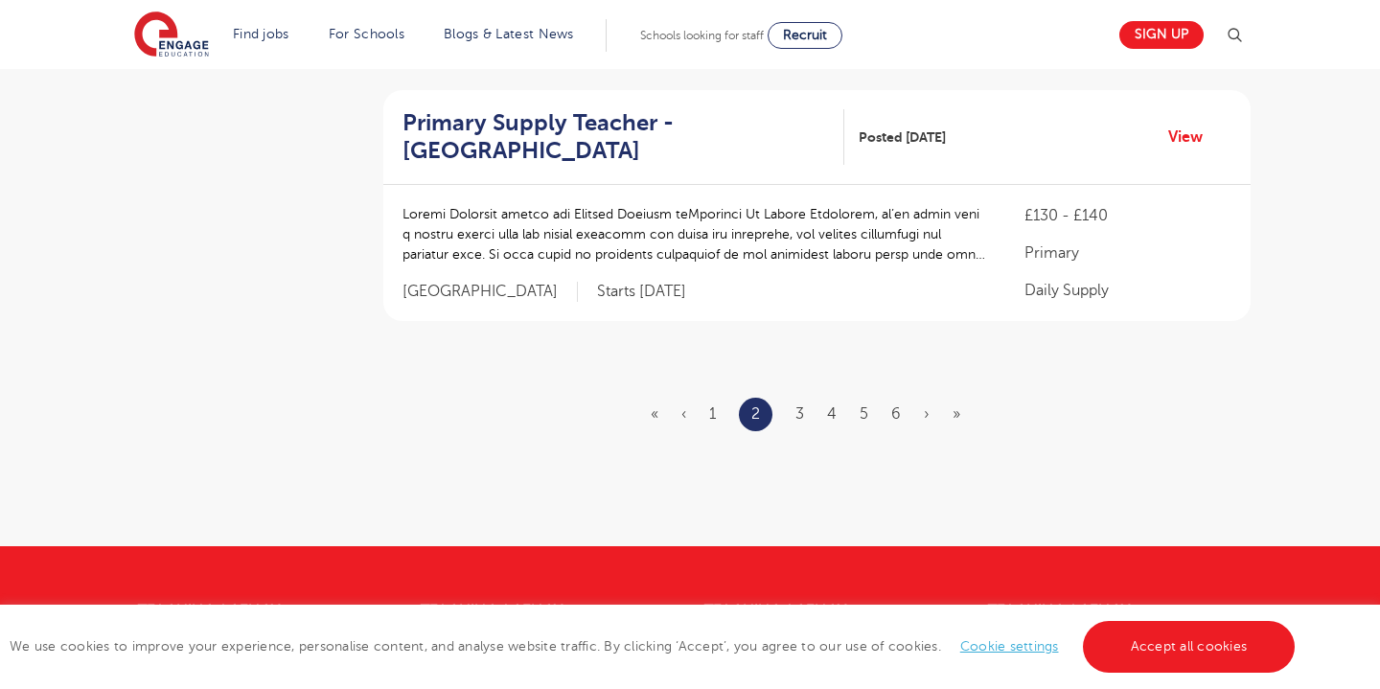
scroll to position [2508, 0]
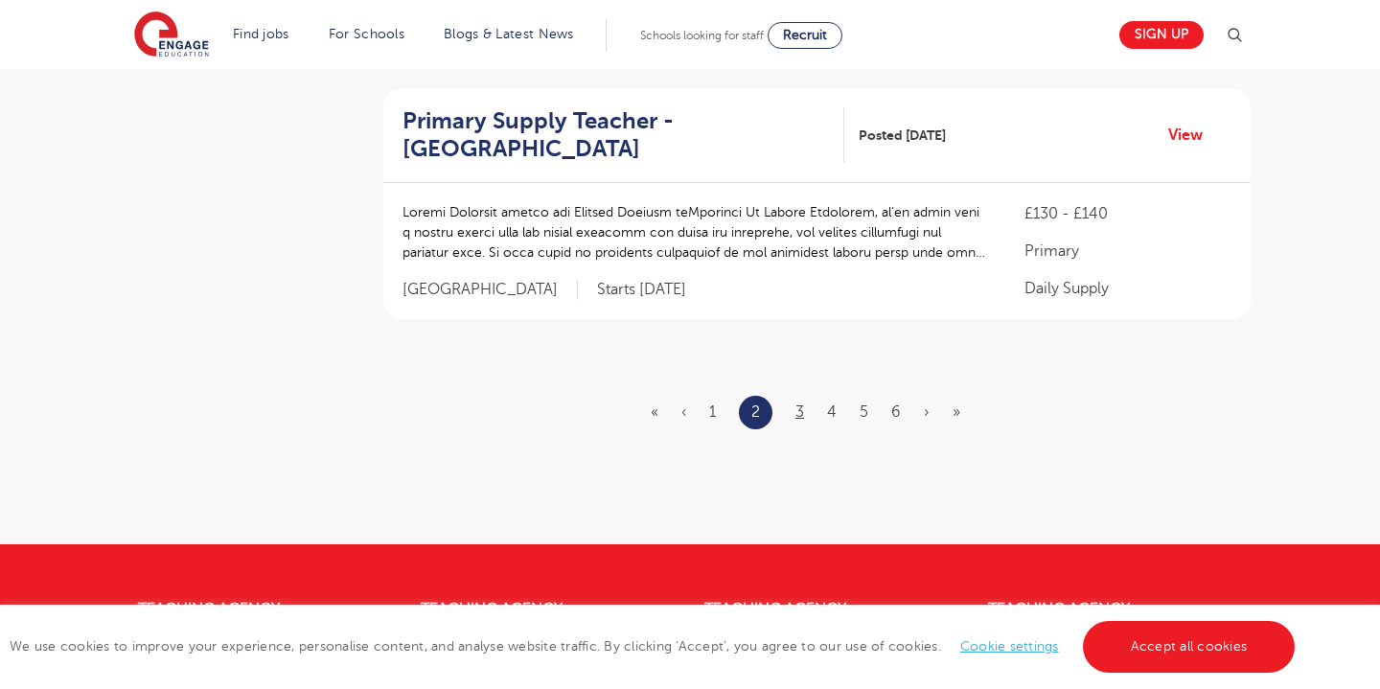
click at [804, 404] on link "3" at bounding box center [800, 412] width 9 height 17
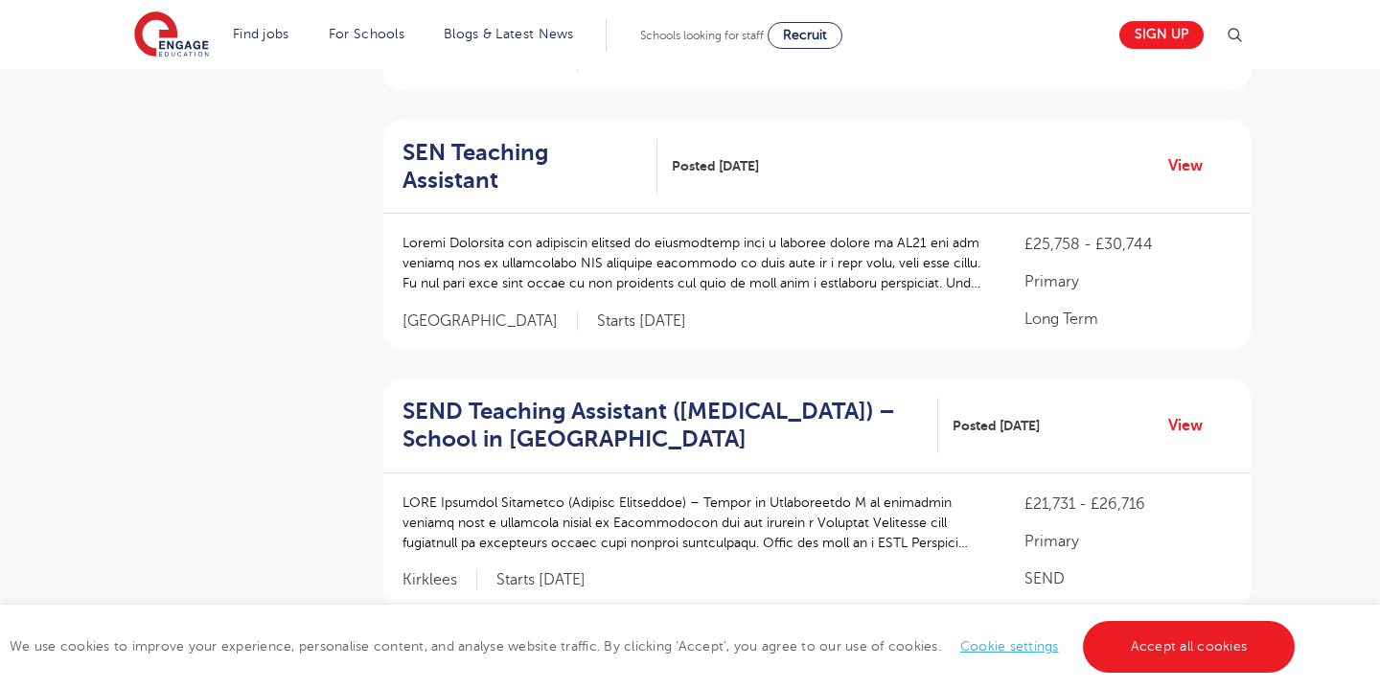
scroll to position [2224, 0]
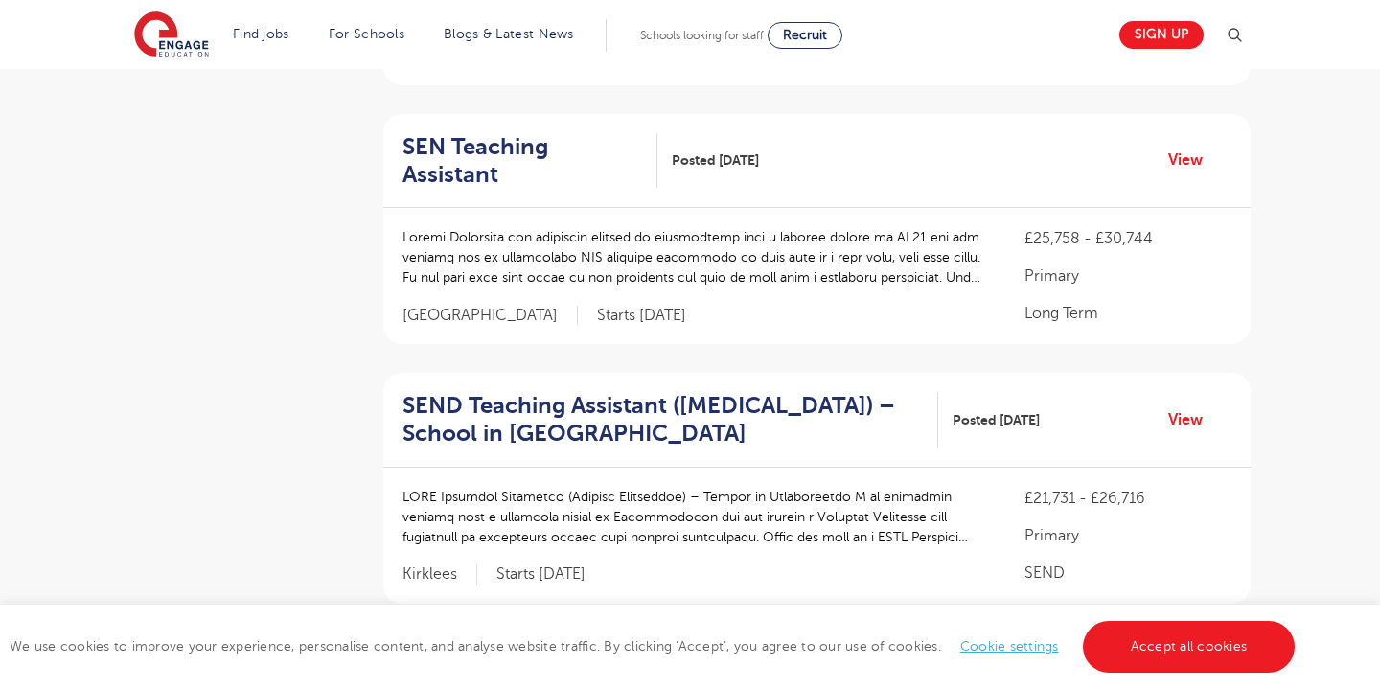
click at [831, 688] on link "4" at bounding box center [832, 696] width 10 height 17
